Goal: Navigation & Orientation: Understand site structure

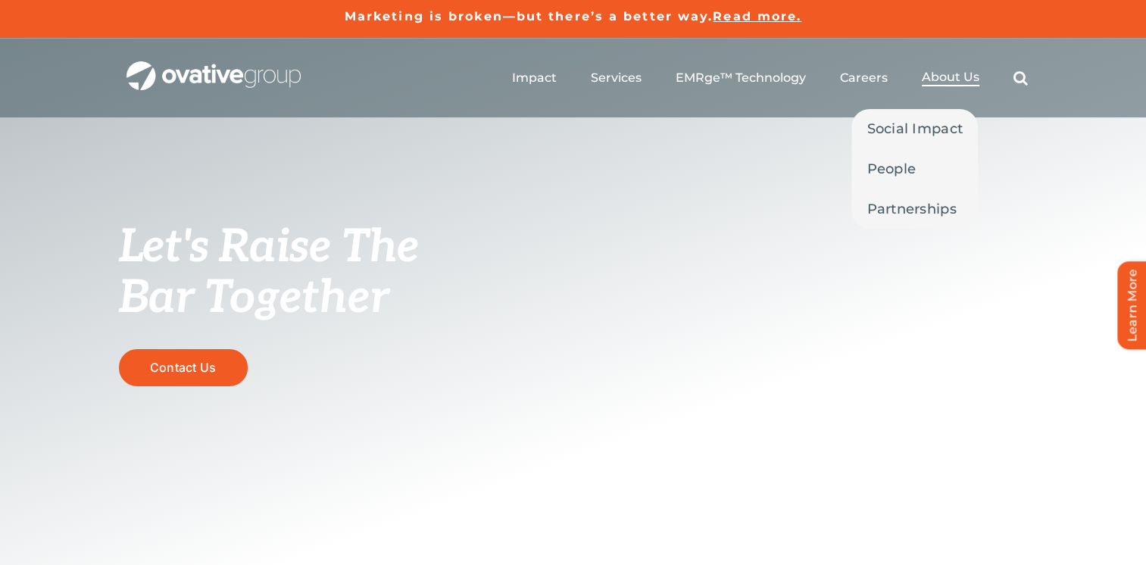
click at [958, 83] on span "About Us" at bounding box center [951, 77] width 58 height 15
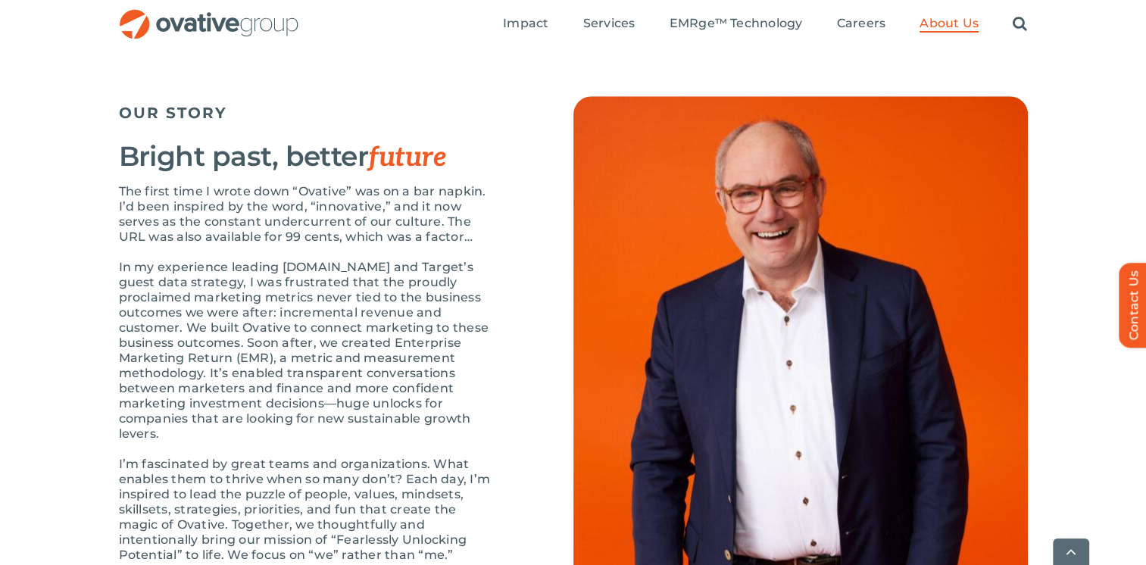
scroll to position [1515, 0]
click at [494, 295] on div "The first time I wrote down “Ovative” was on a bar napkin. I’d been inspired by…" at bounding box center [308, 433] width 379 height 500
click at [464, 295] on div "The first time I wrote down “Ovative” was on a bar napkin. I’d been inspired by…" at bounding box center [308, 433] width 379 height 500
click at [237, 305] on div "The first time I wrote down “Ovative” was on a bar napkin. I’d been inspired by…" at bounding box center [308, 433] width 379 height 500
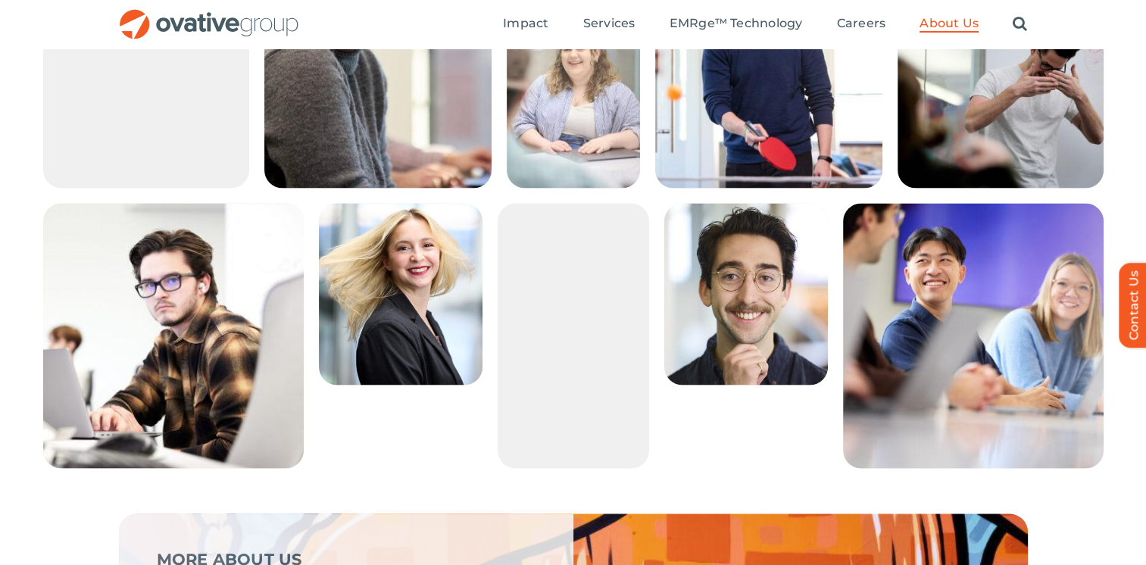
scroll to position [2632, 0]
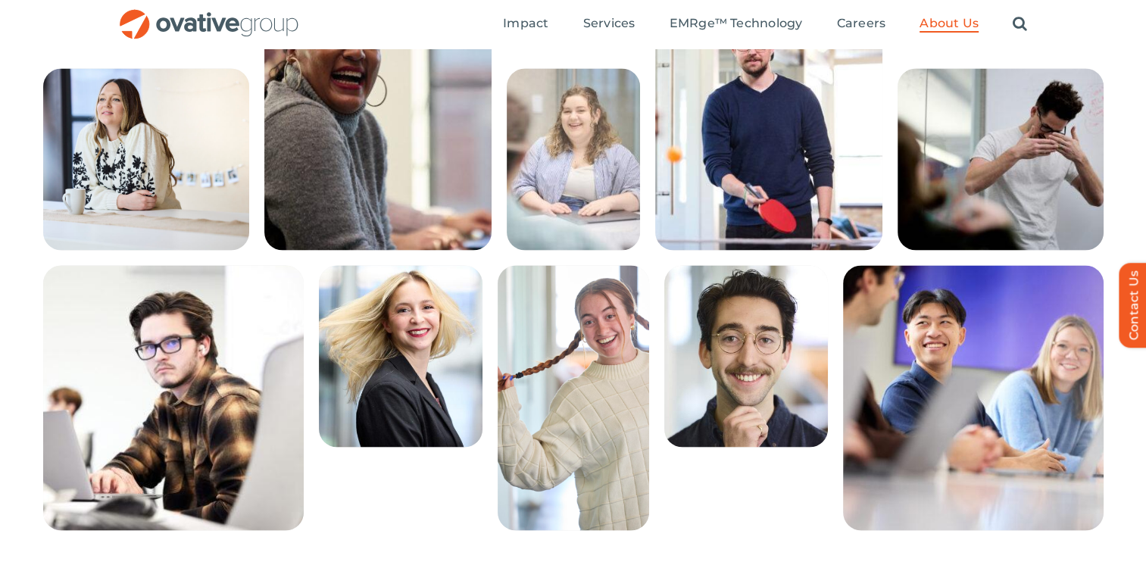
click at [204, 212] on img at bounding box center [146, 159] width 206 height 182
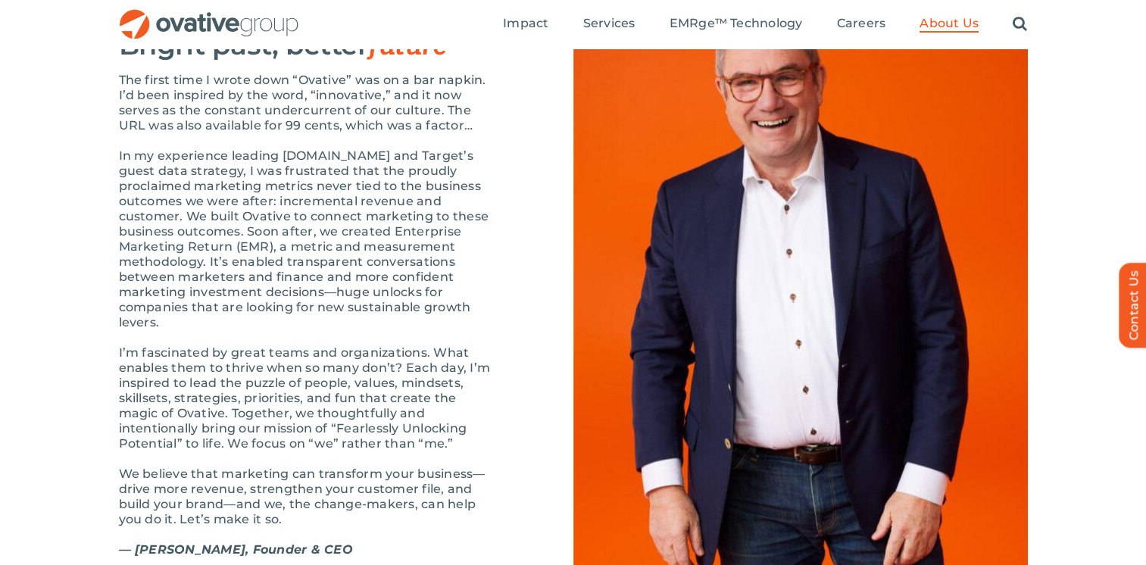
scroll to position [1624, 0]
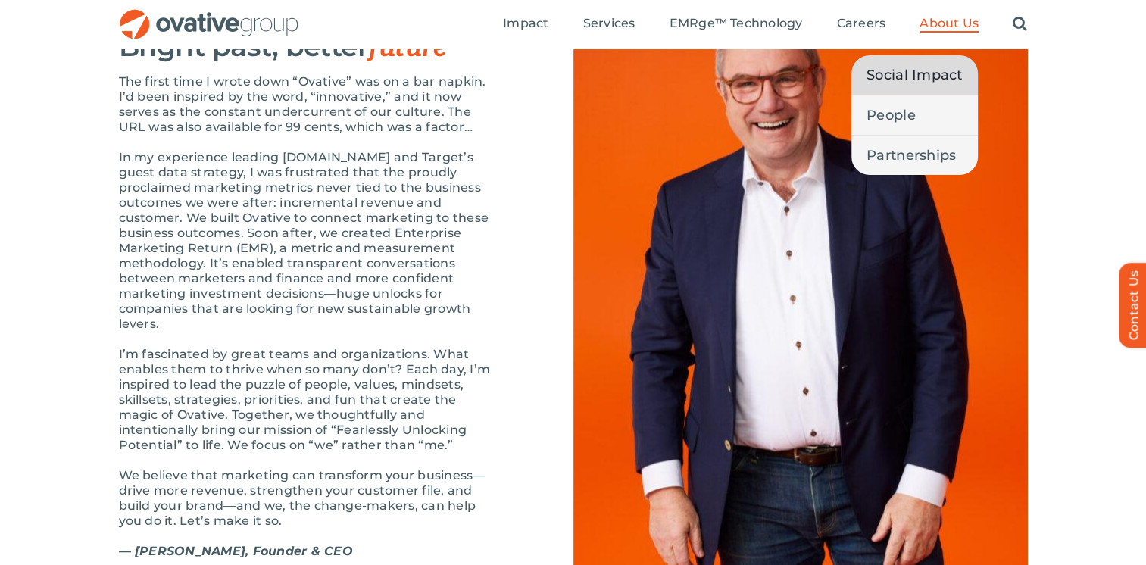
click at [912, 74] on span "Social Impact" at bounding box center [915, 74] width 96 height 21
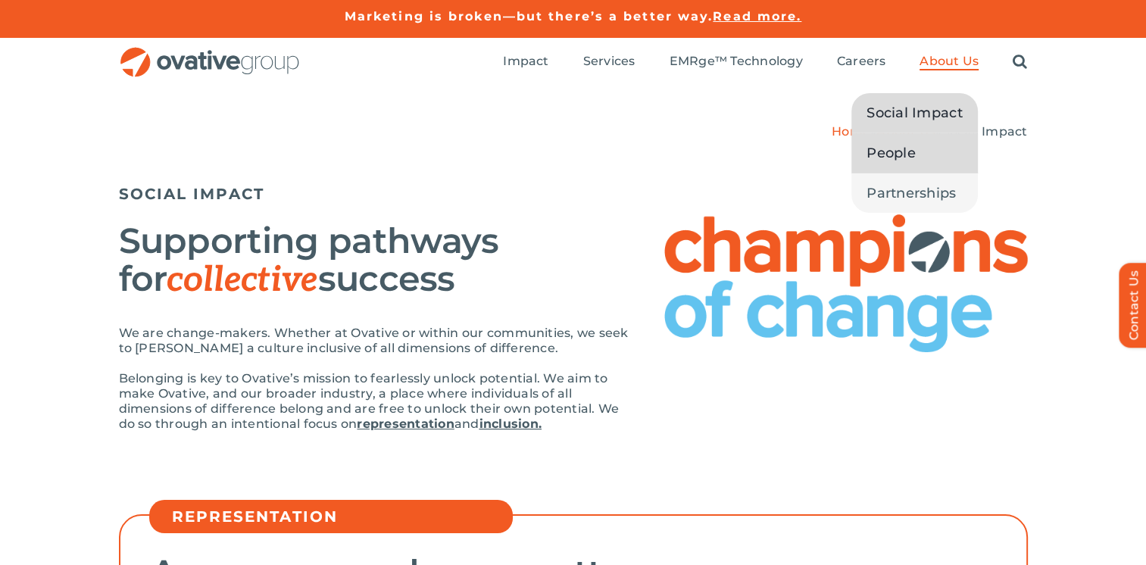
click at [911, 153] on span "People" at bounding box center [891, 152] width 49 height 21
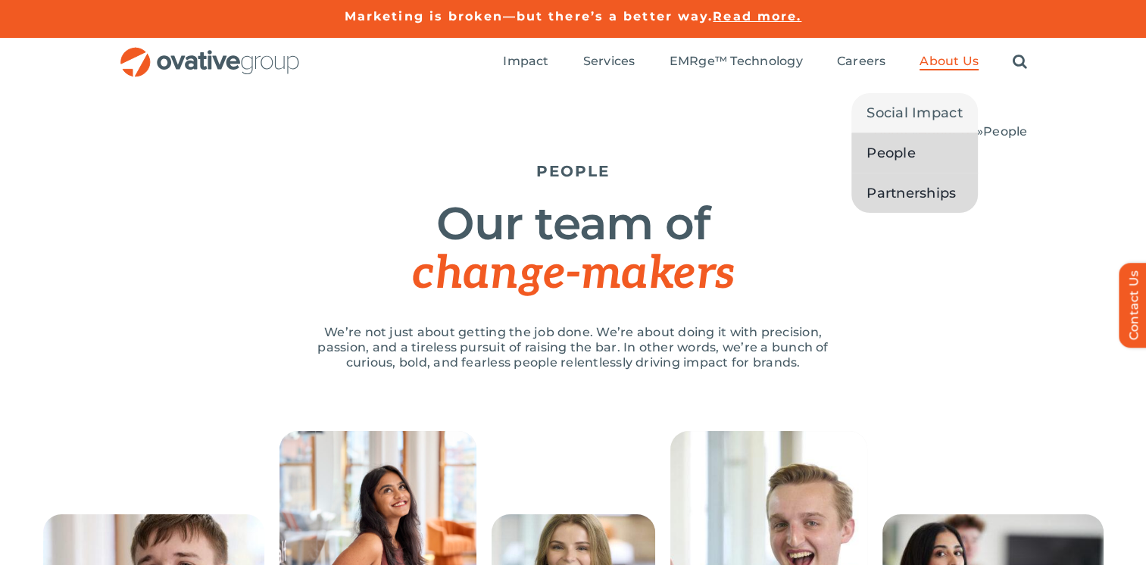
click at [930, 186] on span "Partnerships" at bounding box center [911, 193] width 89 height 21
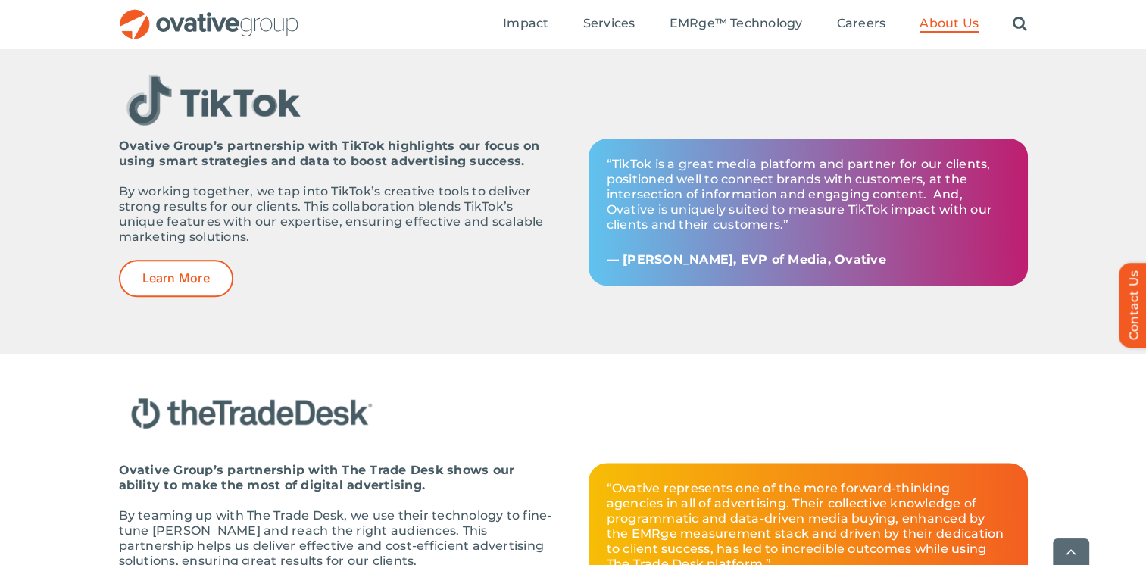
scroll to position [1747, 0]
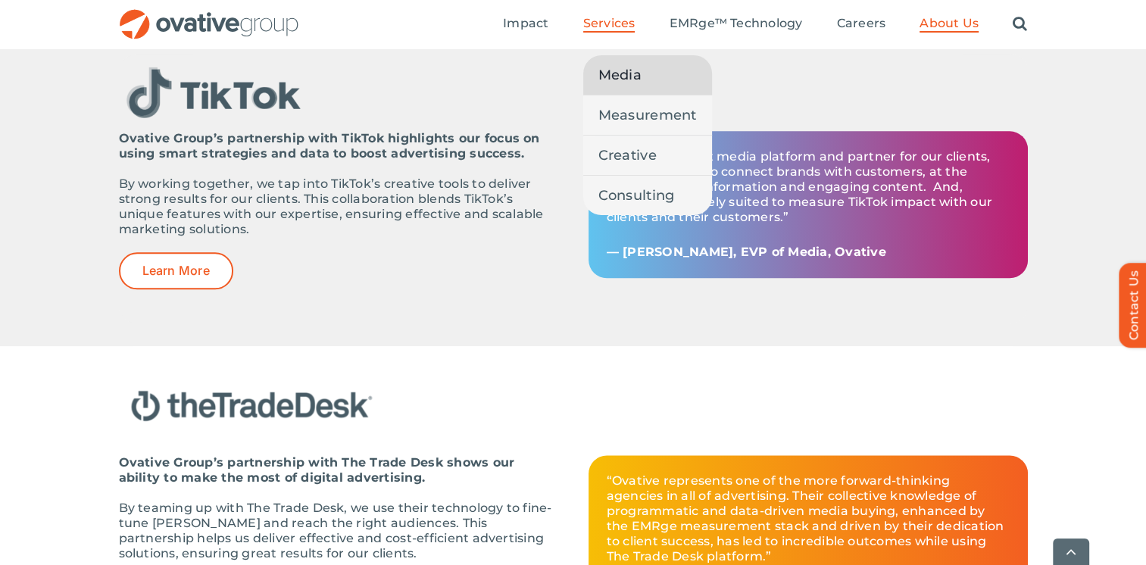
click at [633, 70] on span "Media" at bounding box center [620, 74] width 43 height 21
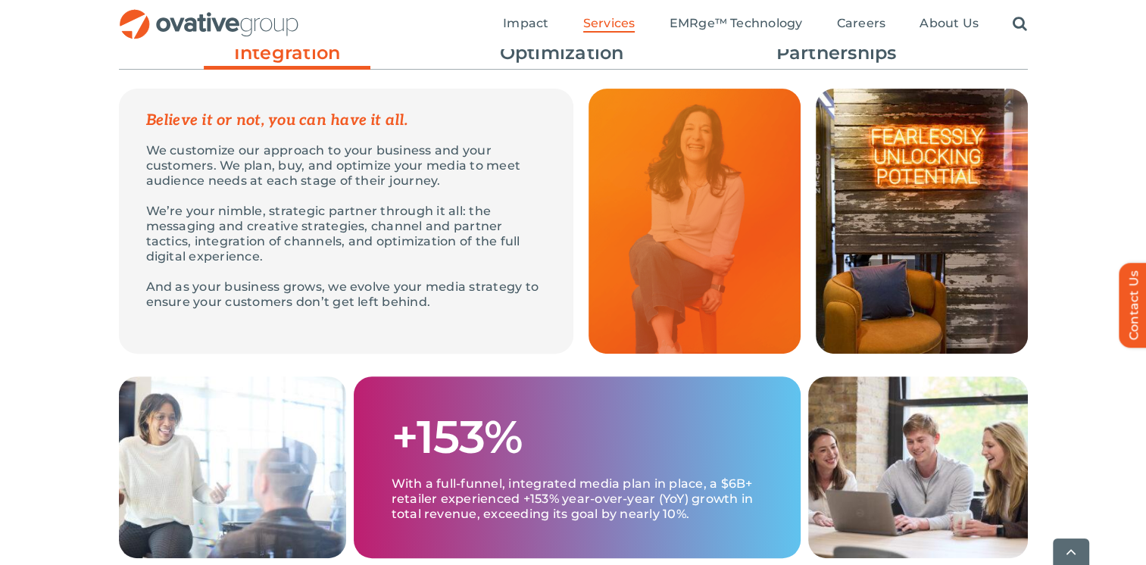
scroll to position [509, 0]
click at [291, 252] on p "We’re your nimble, strategic partner through it all: the messaging and creative…" at bounding box center [346, 234] width 400 height 61
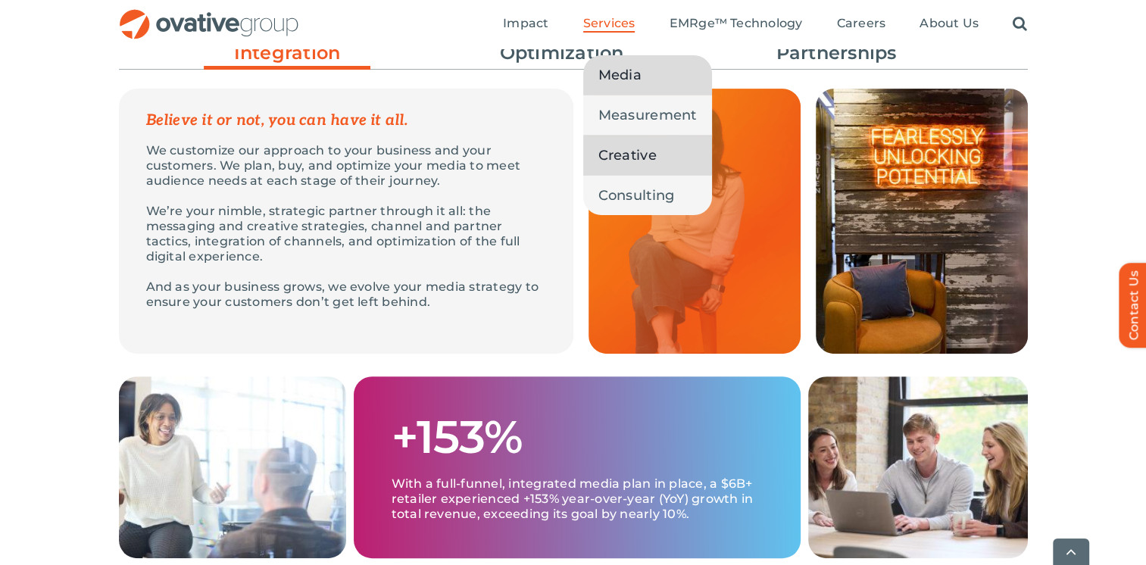
click at [645, 148] on span "Creative" at bounding box center [628, 155] width 58 height 21
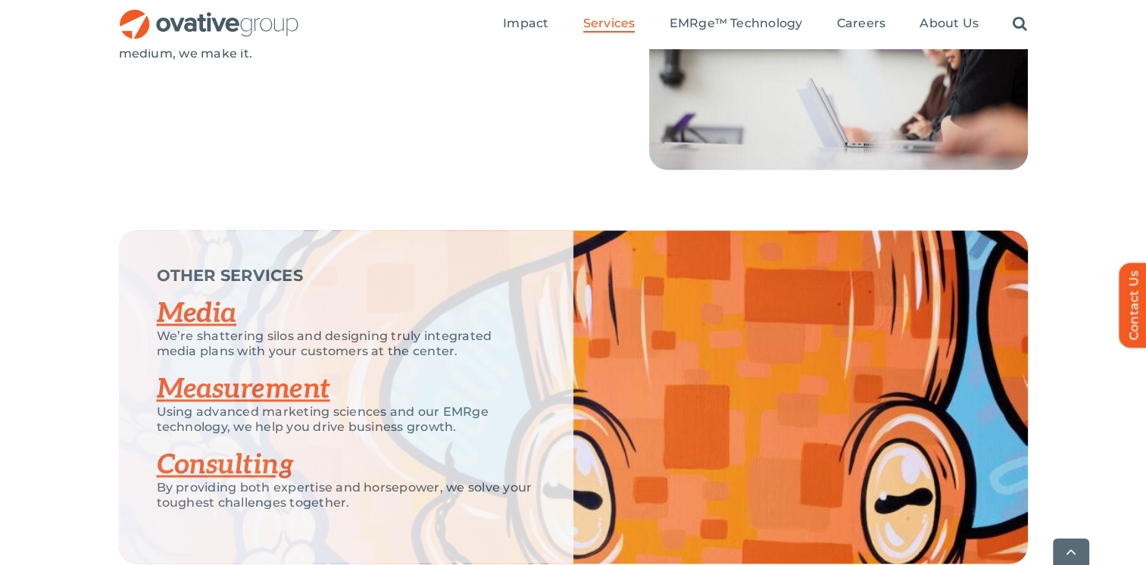
scroll to position [2146, 0]
